Goal: Use online tool/utility: Utilize a website feature to perform a specific function

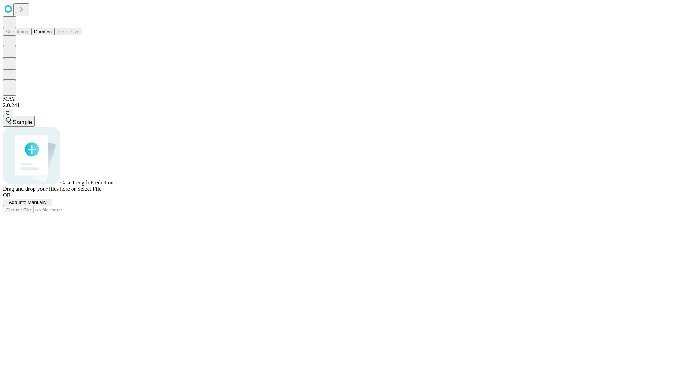
click at [52, 35] on button "Duration" at bounding box center [42, 31] width 23 height 7
click at [47, 205] on span "Add Info Manually" at bounding box center [28, 202] width 38 height 5
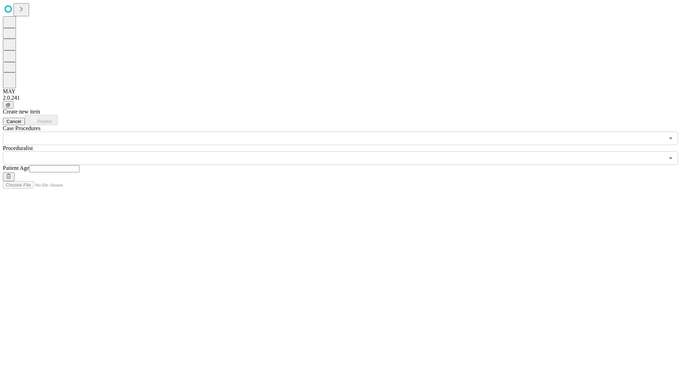
click at [79, 165] on input "text" at bounding box center [54, 168] width 50 height 7
type input "**"
click at [346, 152] on input "text" at bounding box center [334, 158] width 662 height 13
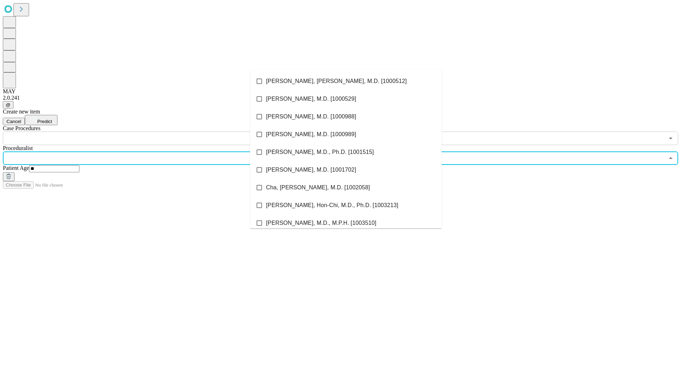
click at [346, 81] on li "[PERSON_NAME], [PERSON_NAME], M.D. [1000512]" at bounding box center [346, 81] width 192 height 18
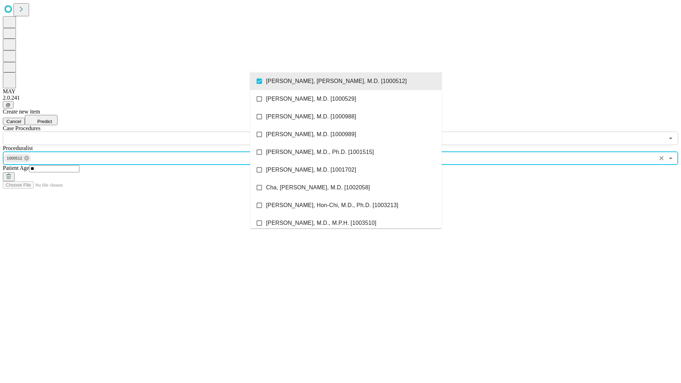
click at [149, 132] on input "text" at bounding box center [334, 138] width 662 height 13
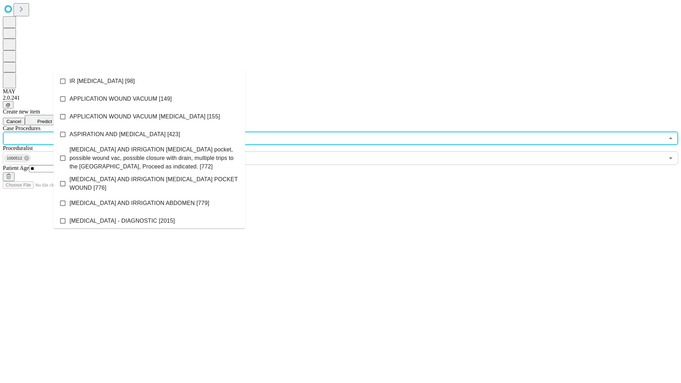
click at [149, 81] on li "IR [MEDICAL_DATA] [98]" at bounding box center [150, 81] width 192 height 18
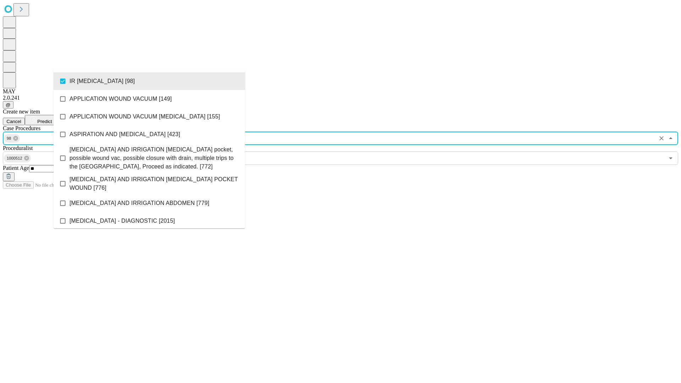
click at [52, 119] on span "Predict" at bounding box center [44, 121] width 15 height 5
